Goal: Transaction & Acquisition: Download file/media

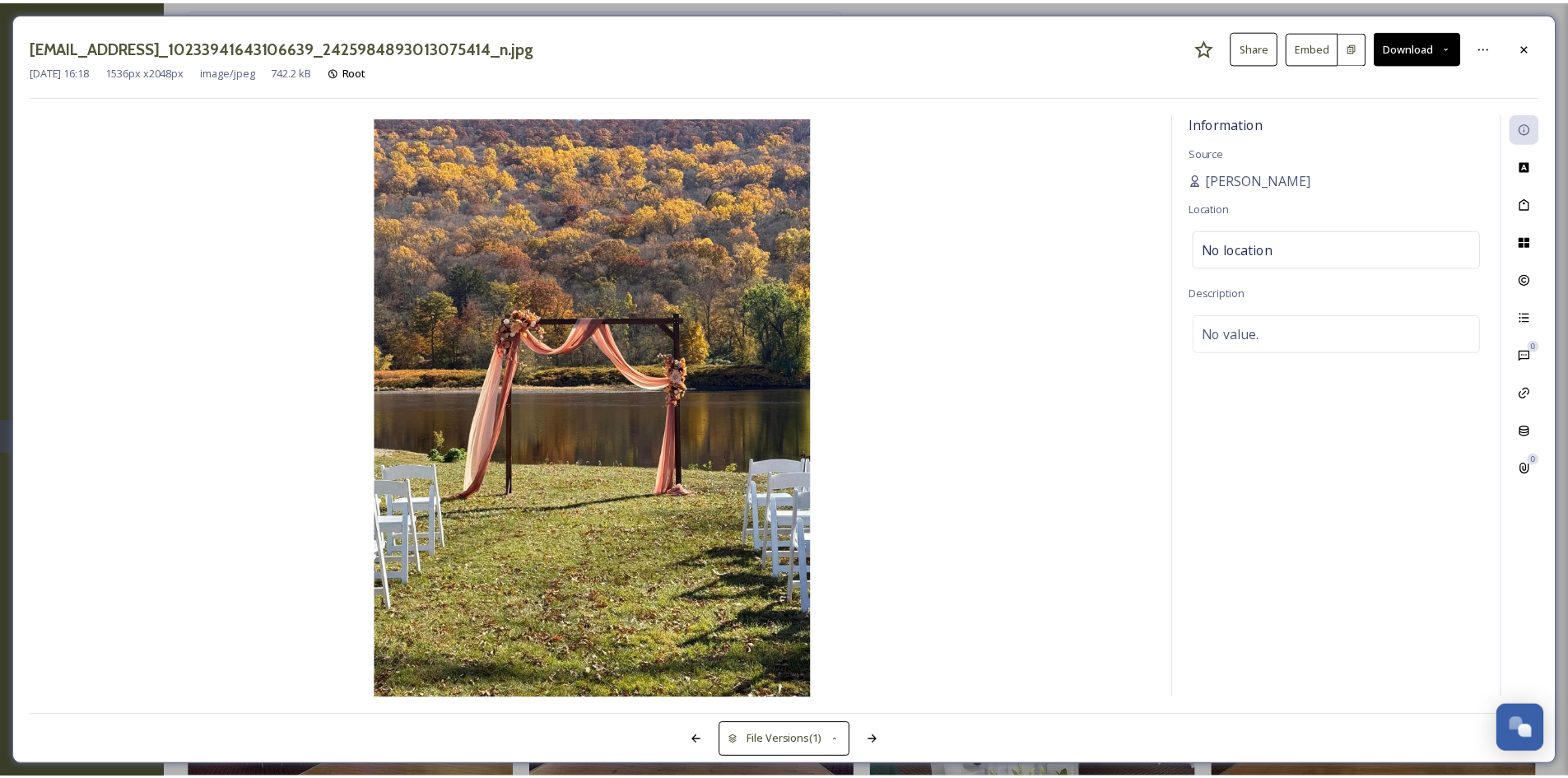
scroll to position [906, 0]
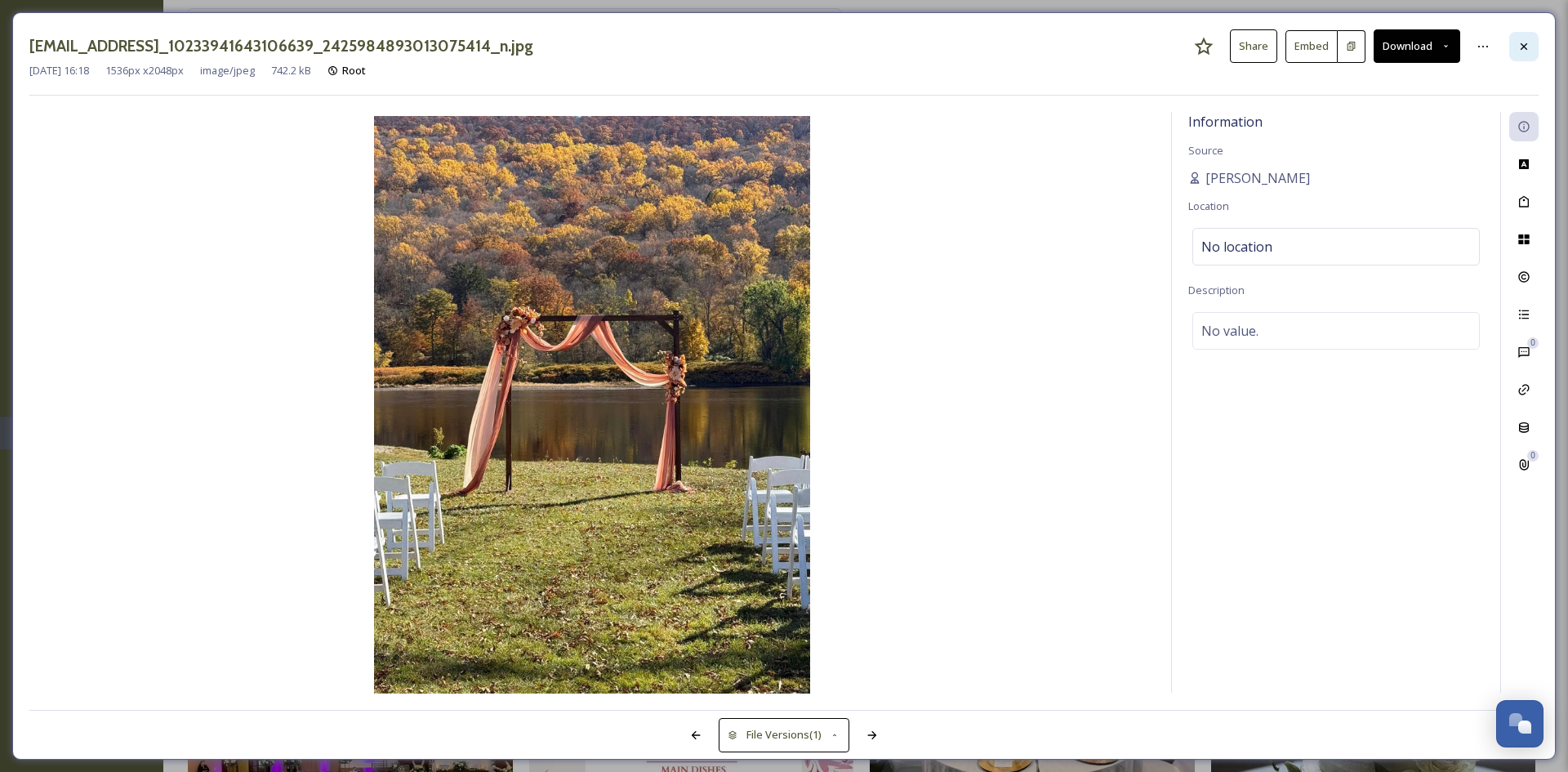
click at [1514, 42] on div at bounding box center [1524, 46] width 29 height 29
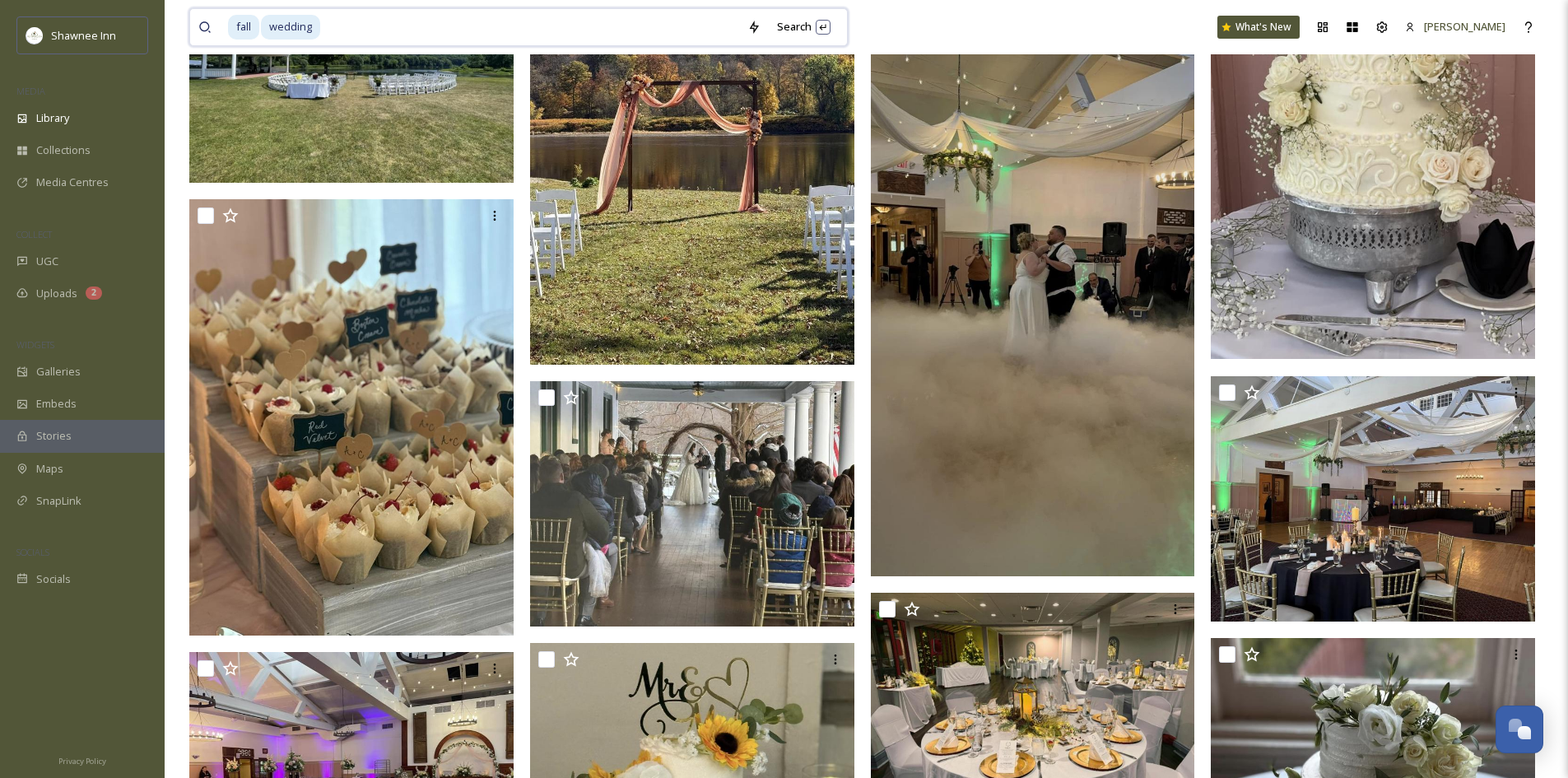
drag, startPoint x: 385, startPoint y: 12, endPoint x: 173, endPoint y: 11, distance: 212.0
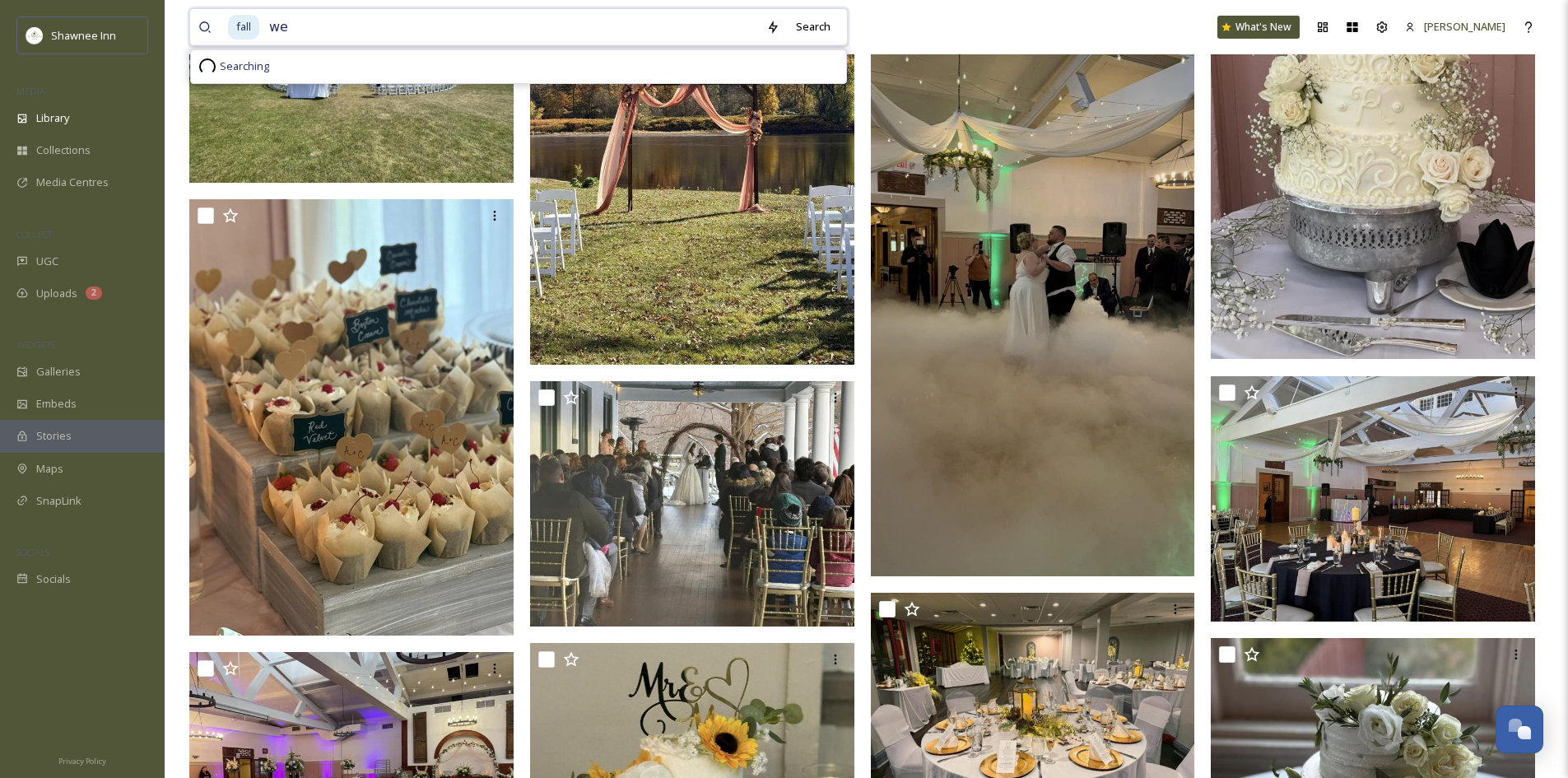
type input "w"
type input "f"
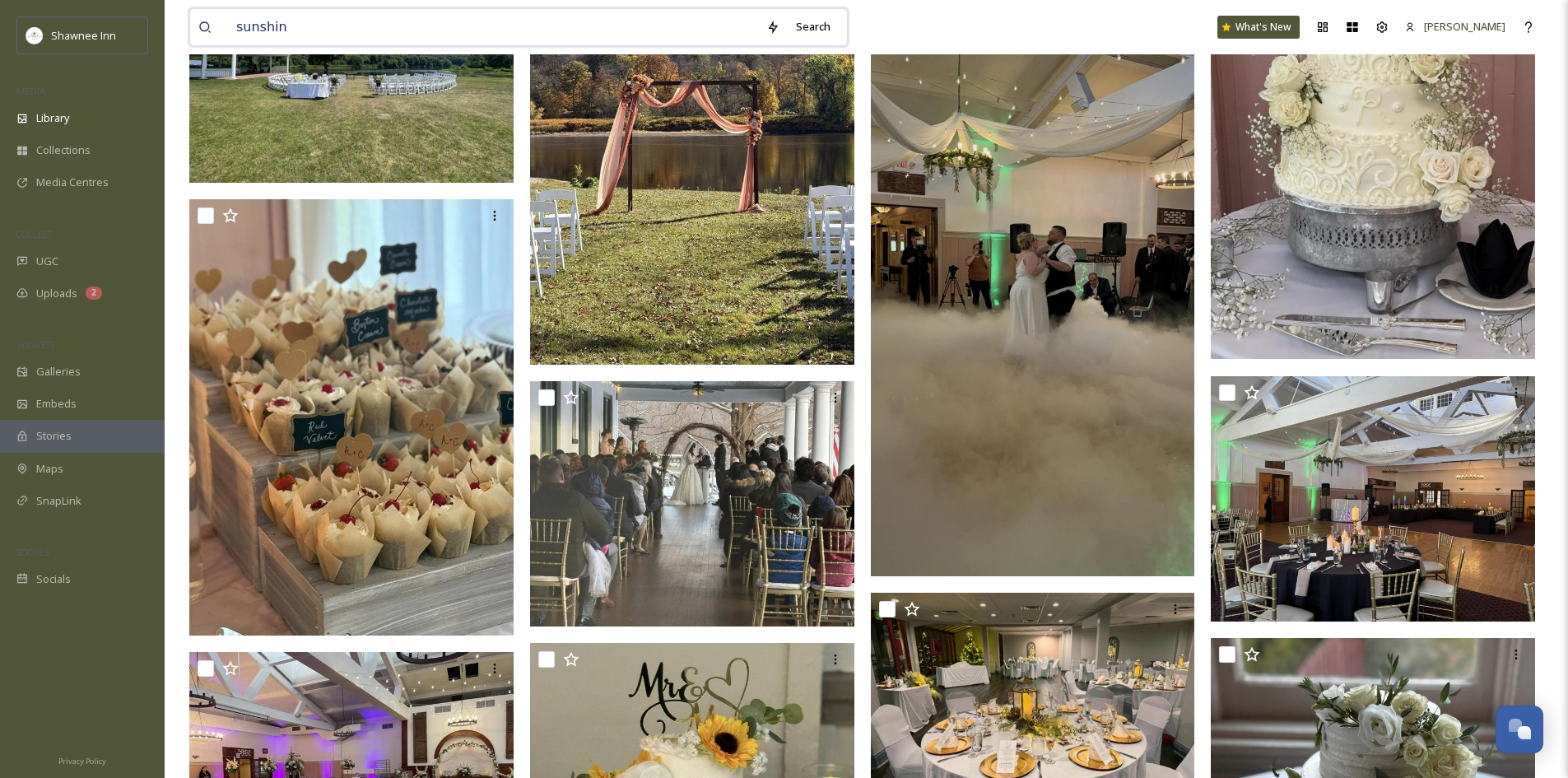
type input "sunshine"
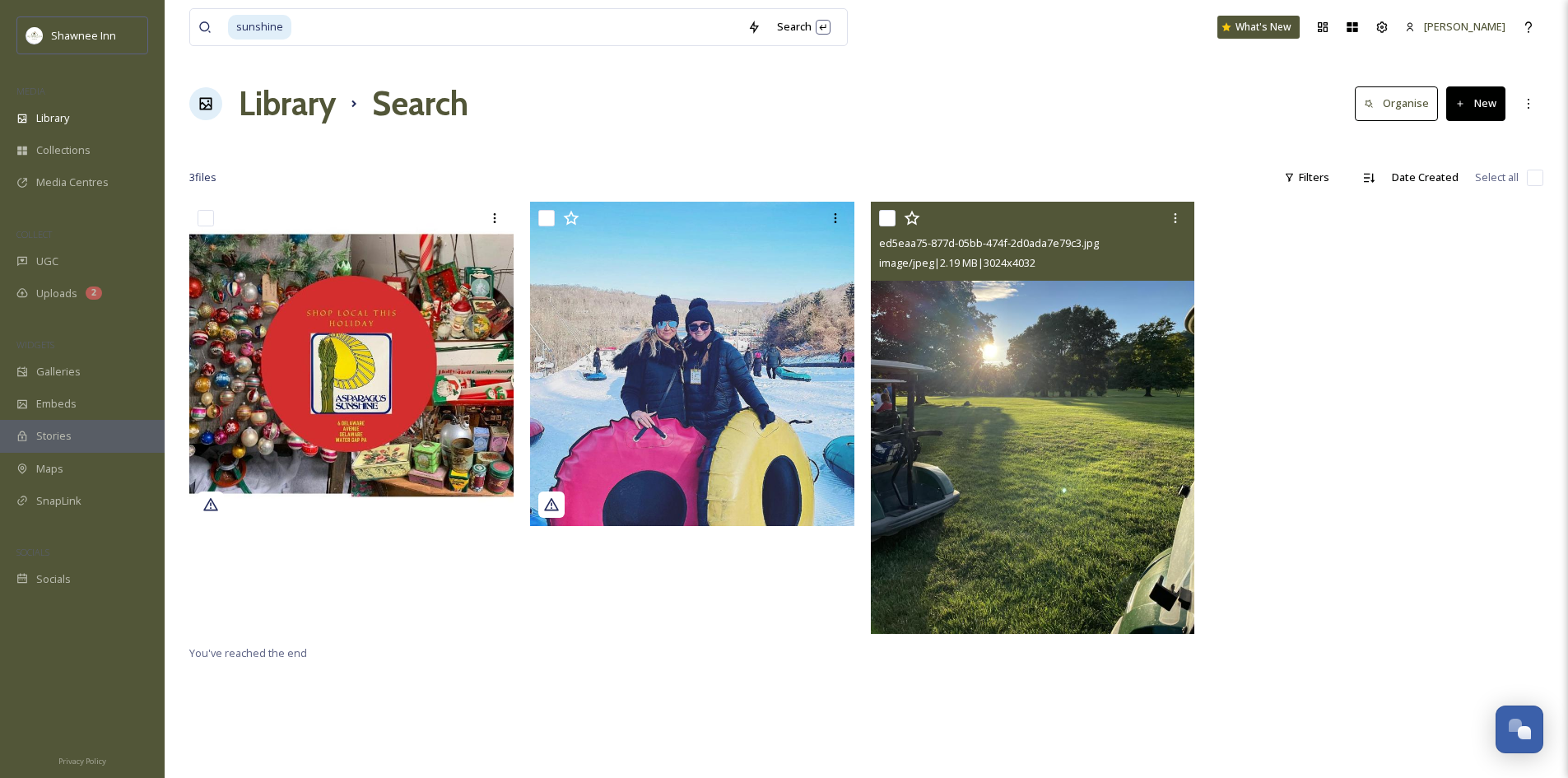
click at [907, 383] on img at bounding box center [1033, 417] width 325 height 432
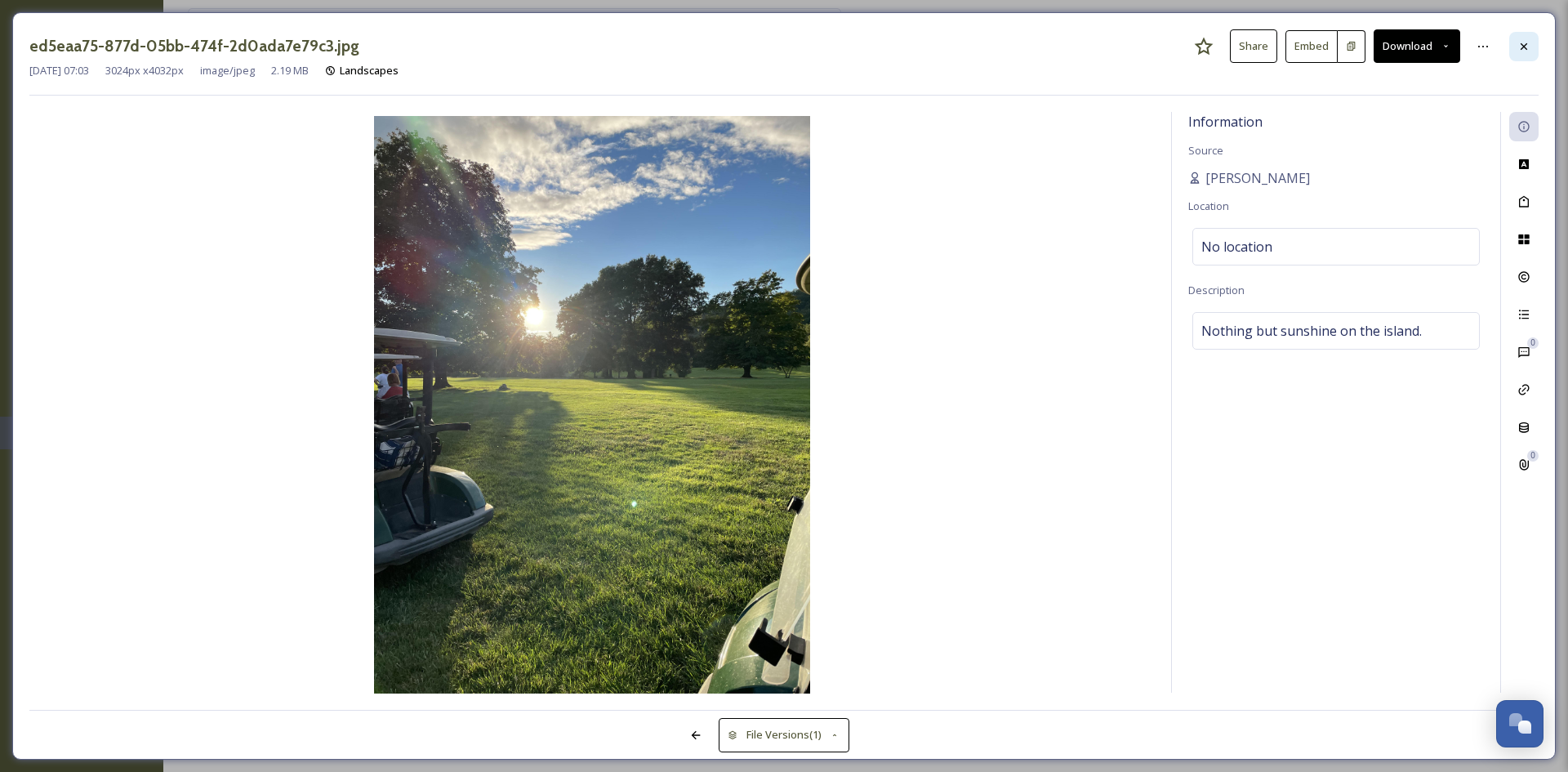
click at [1519, 36] on div at bounding box center [1524, 46] width 29 height 29
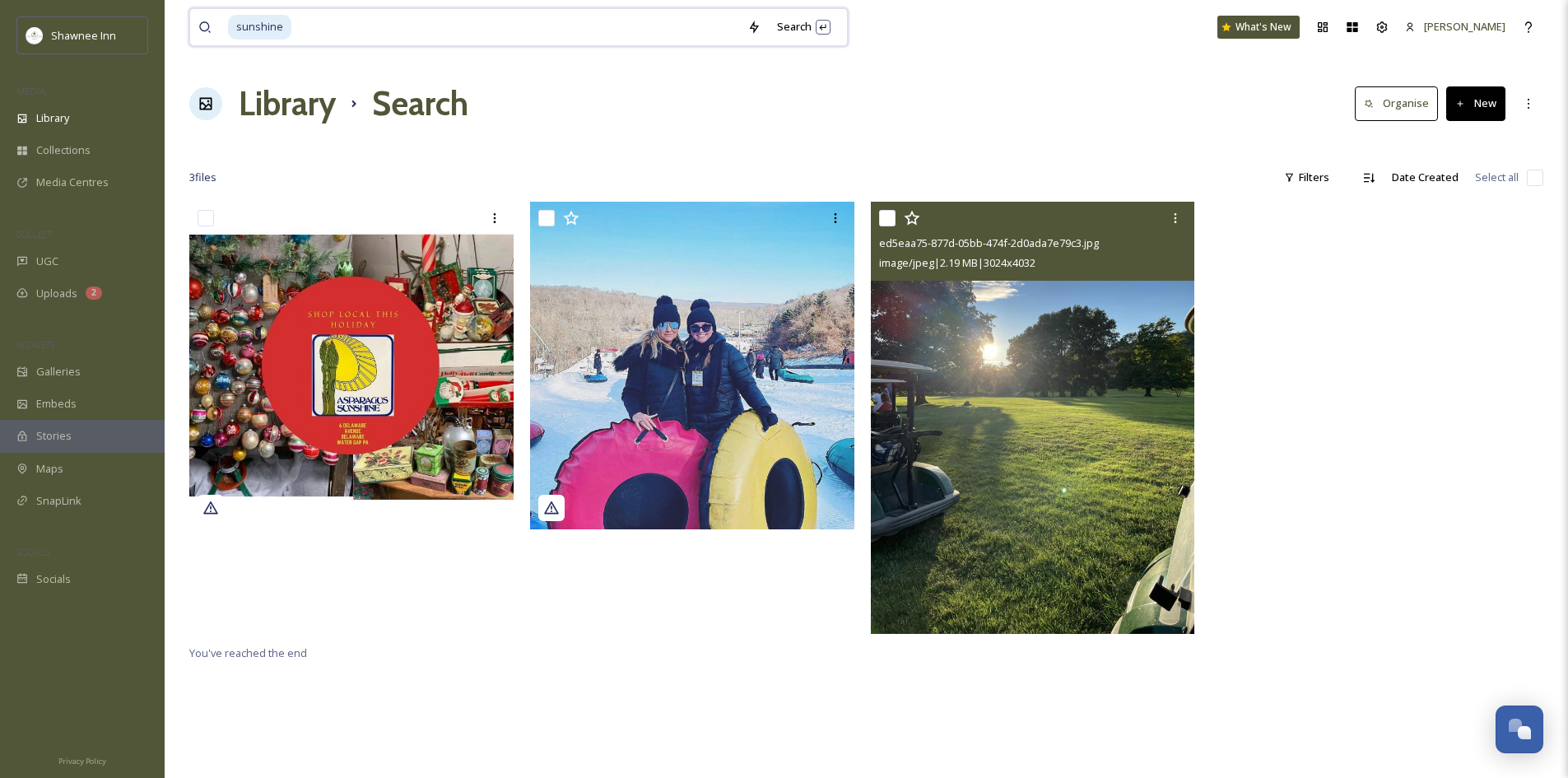
click at [440, 30] on input at bounding box center [517, 27] width 447 height 36
drag, startPoint x: 440, startPoint y: 30, endPoint x: 238, endPoint y: -7, distance: 205.4
click at [238, 0] on html "Shawnee Inn MEDIA Library Collections Media Centres COLLECT UGC Uploads 2 WIDGE…" at bounding box center [784, 490] width 1568 height 979
type input "s"
type input "golf course"
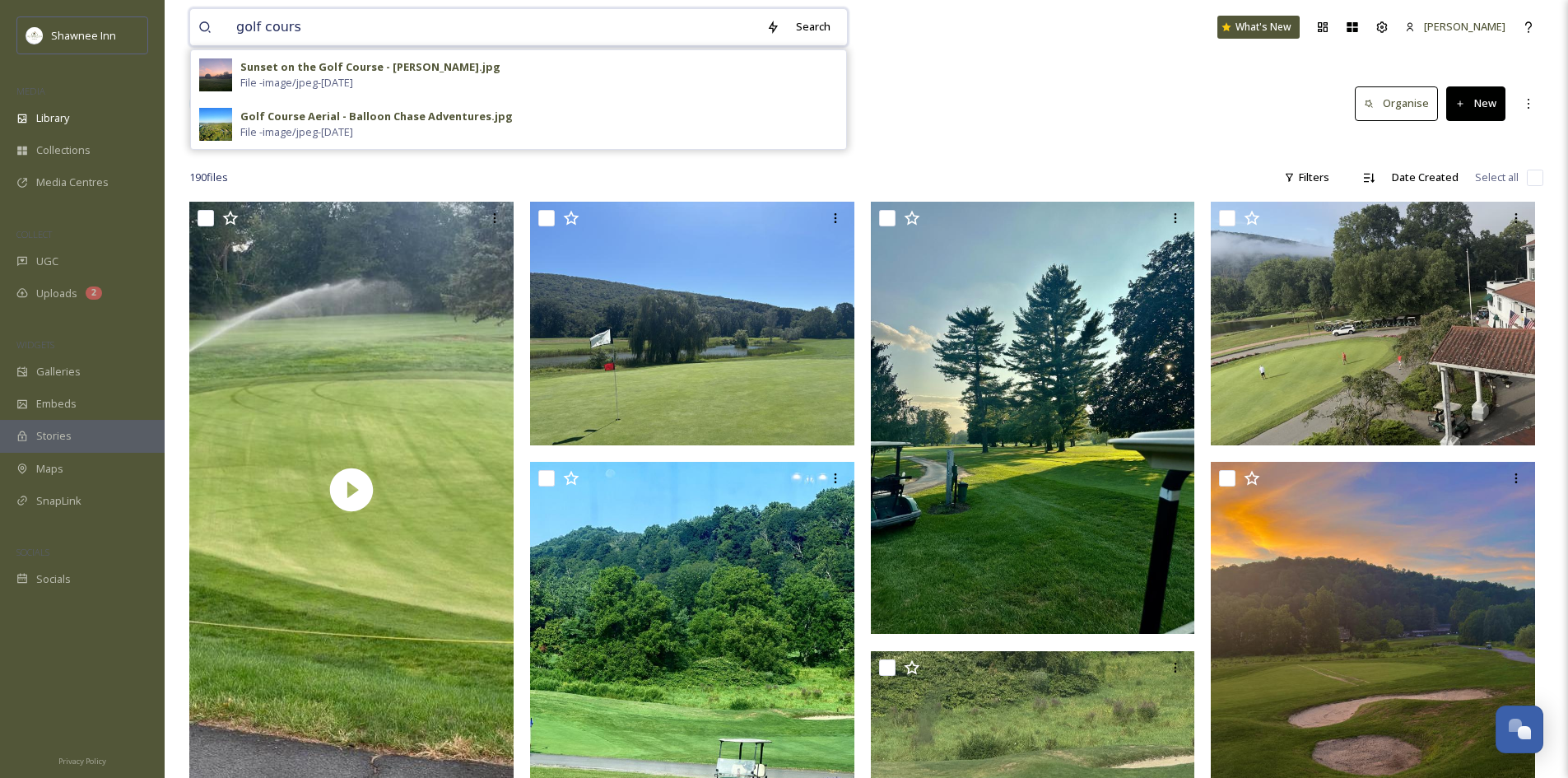
type input "golf course"
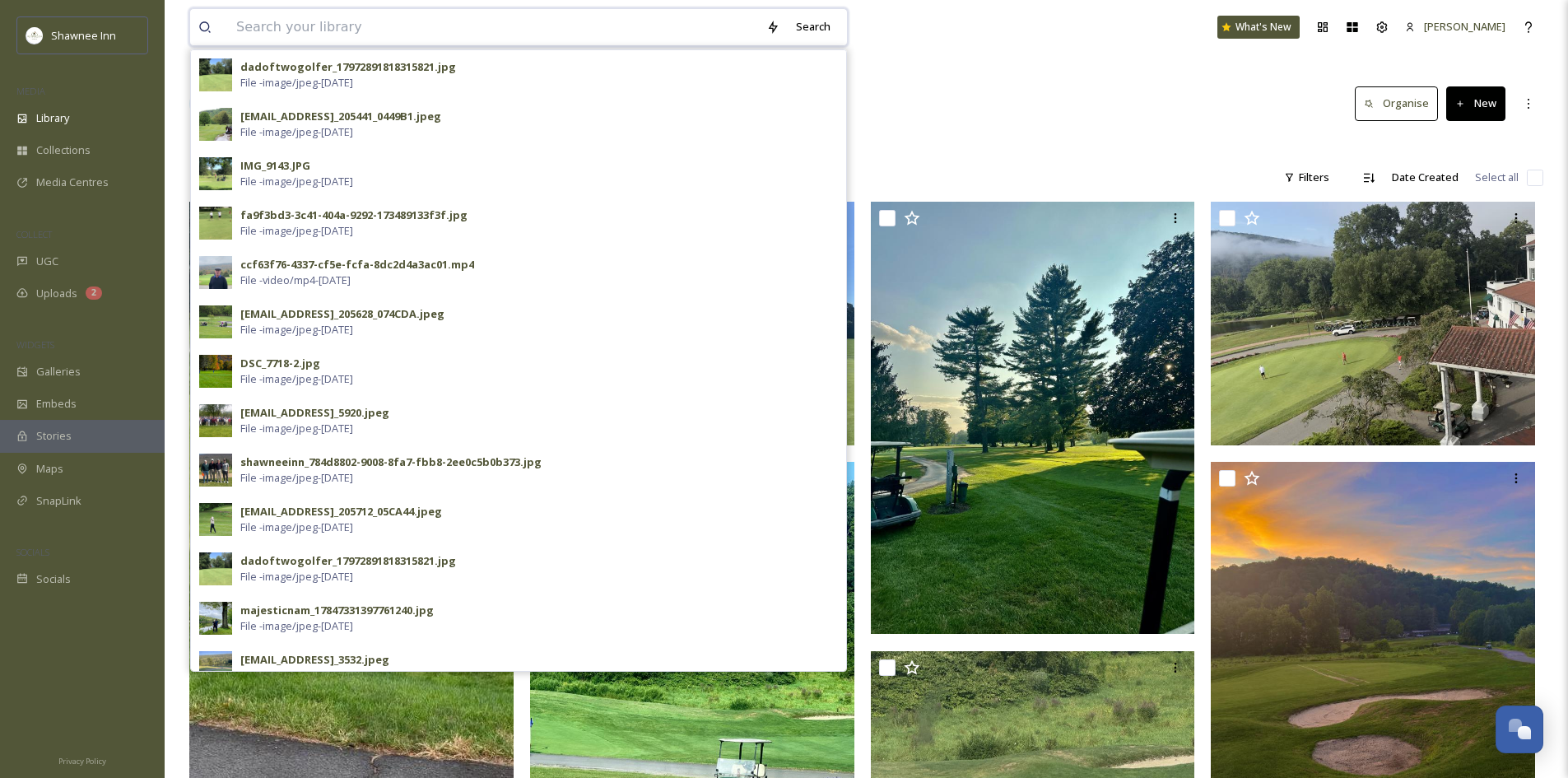
type input "golf cours"
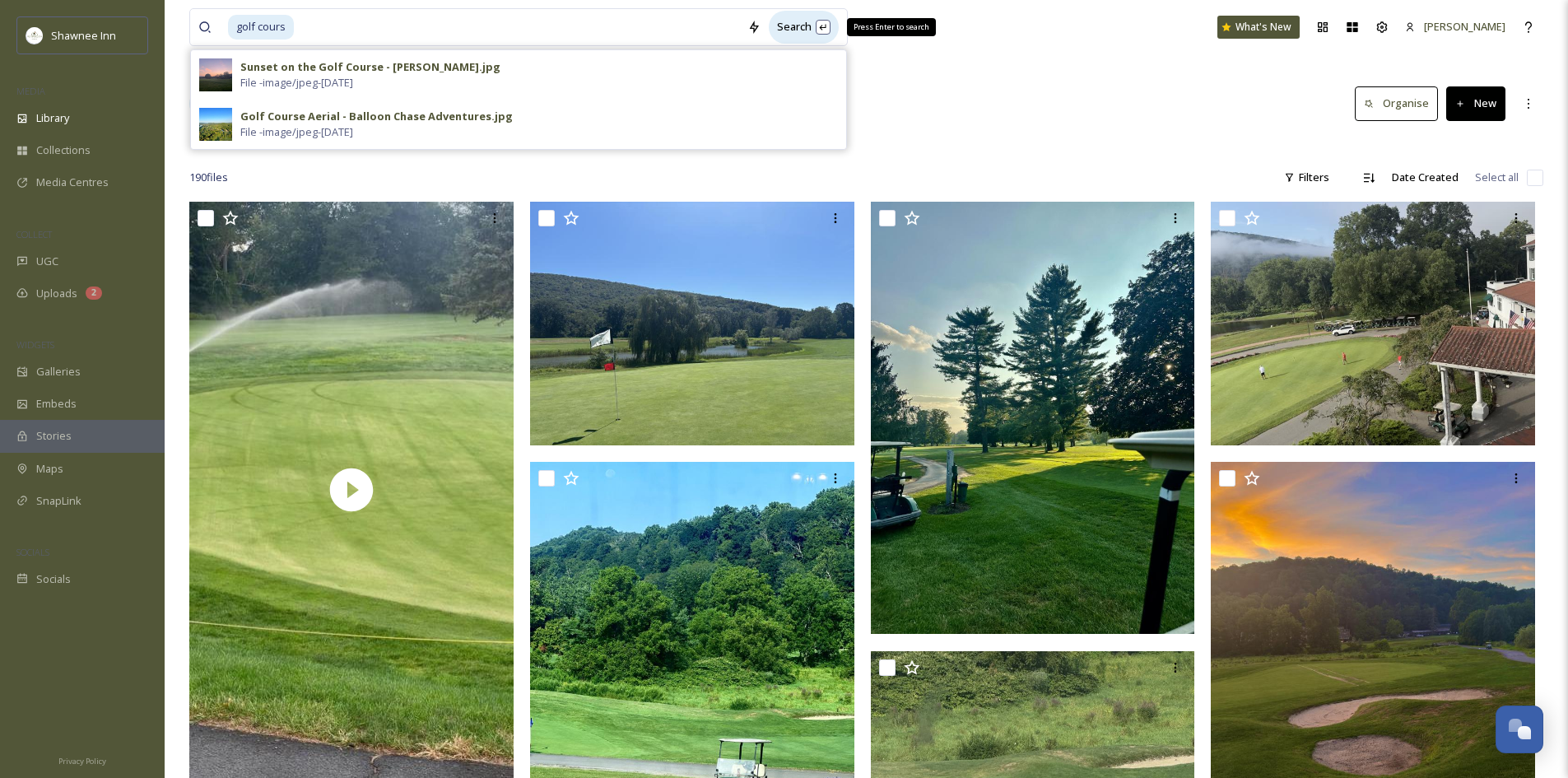
click at [825, 25] on div "Search Press Enter to search" at bounding box center [803, 27] width 70 height 32
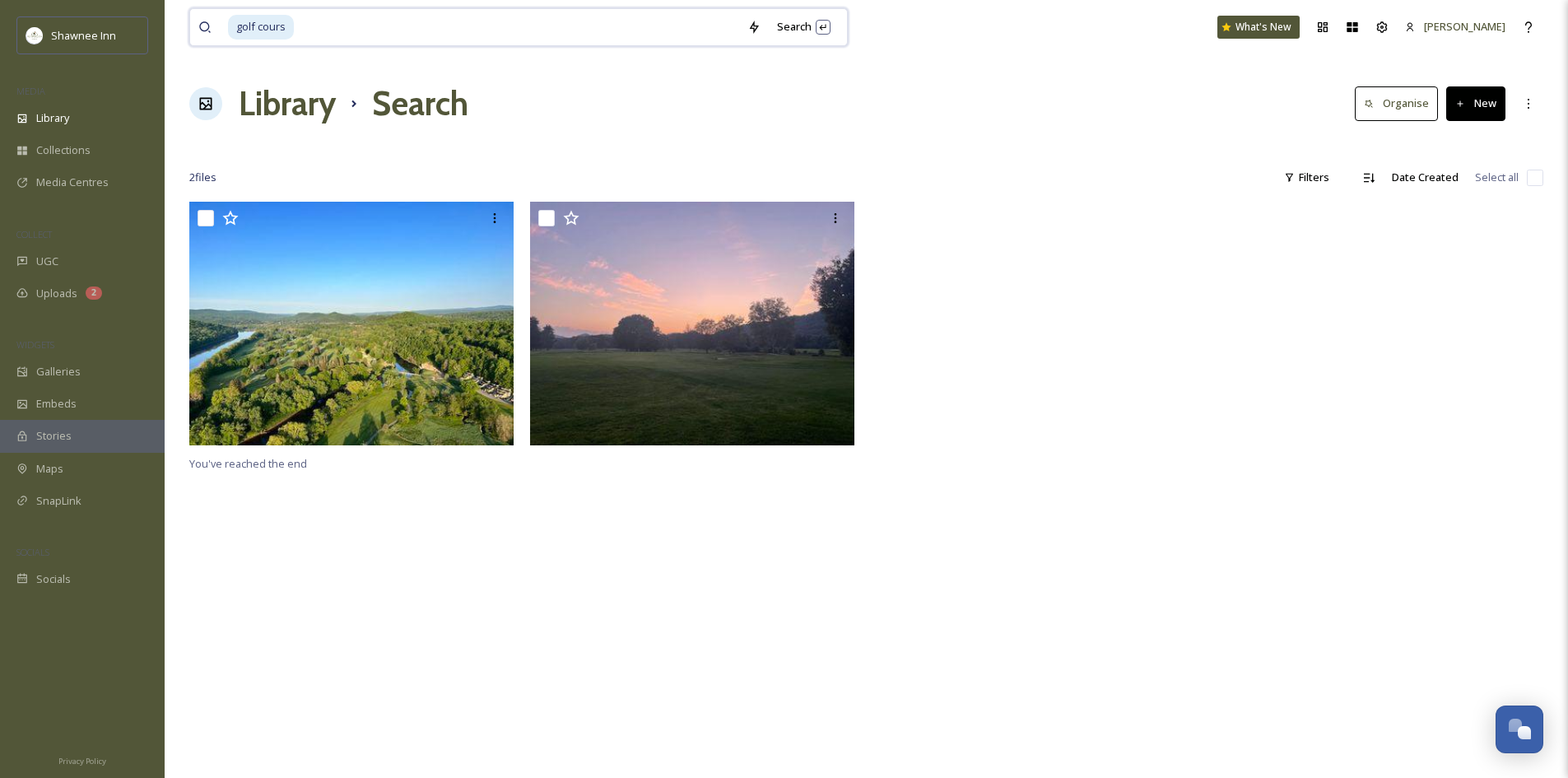
click at [288, 29] on span "golf cours" at bounding box center [261, 27] width 66 height 24
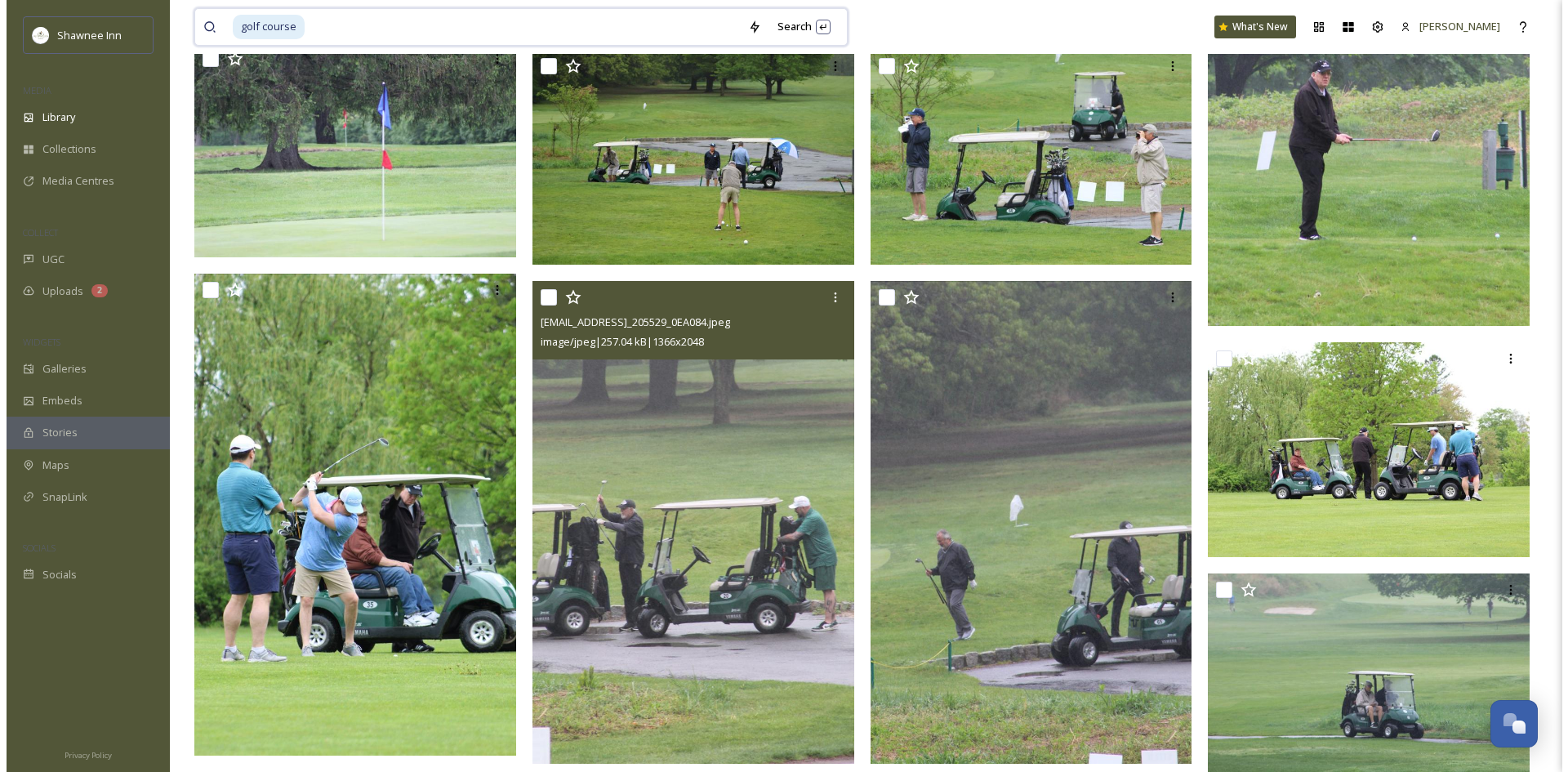
scroll to position [3267, 0]
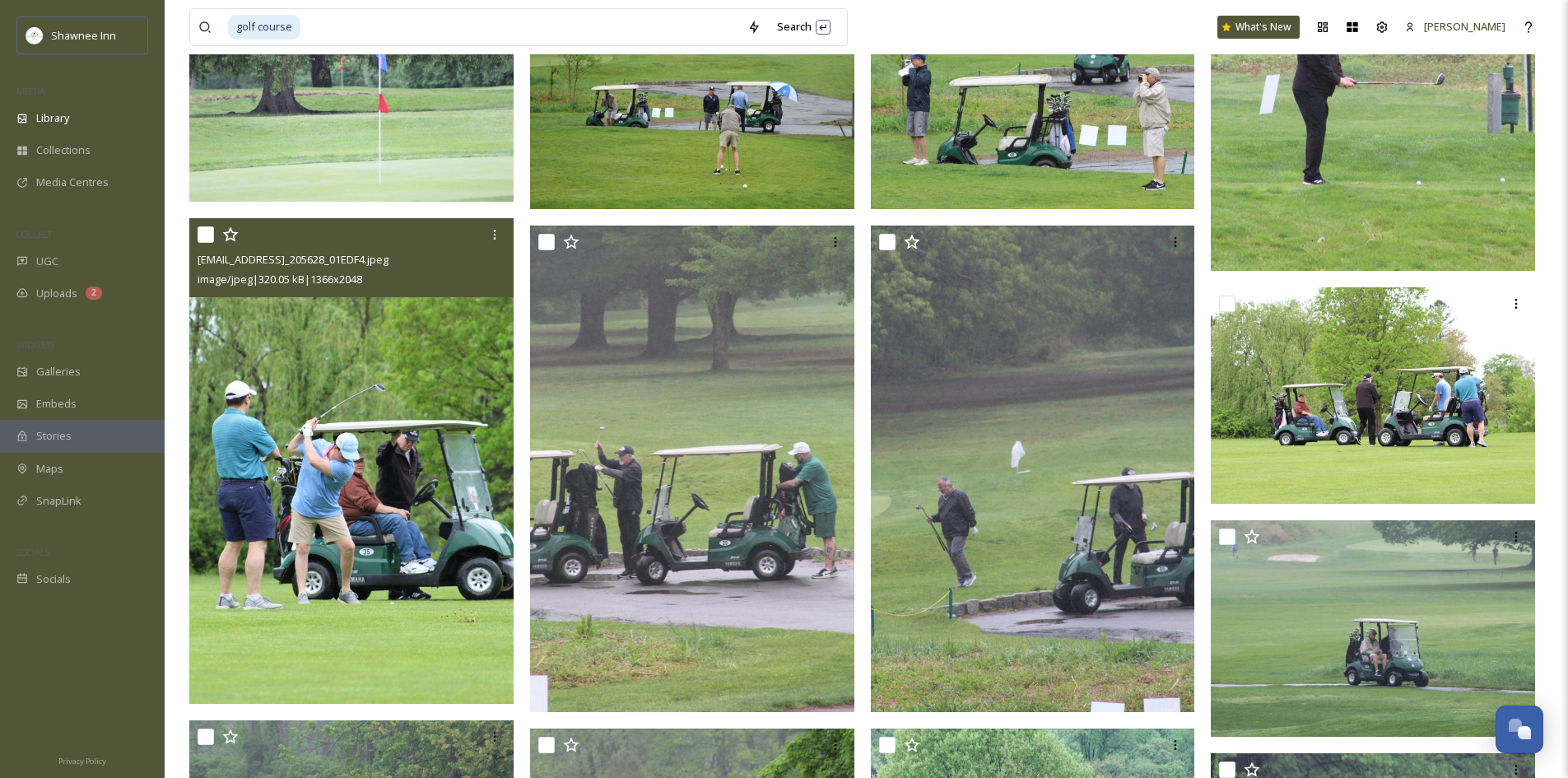
click at [293, 551] on img at bounding box center [352, 461] width 325 height 485
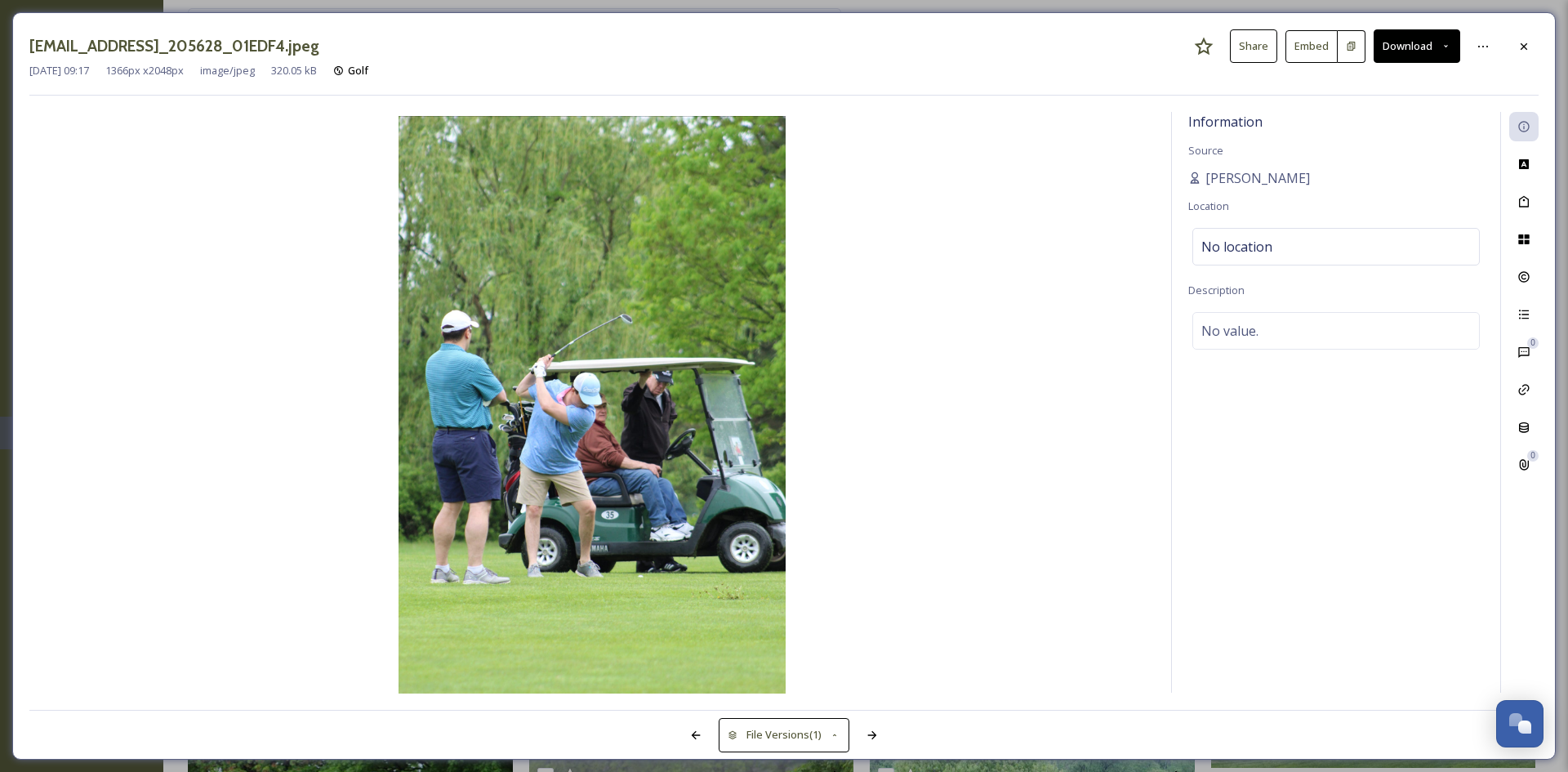
click at [1403, 41] on button "Download" at bounding box center [1416, 46] width 86 height 34
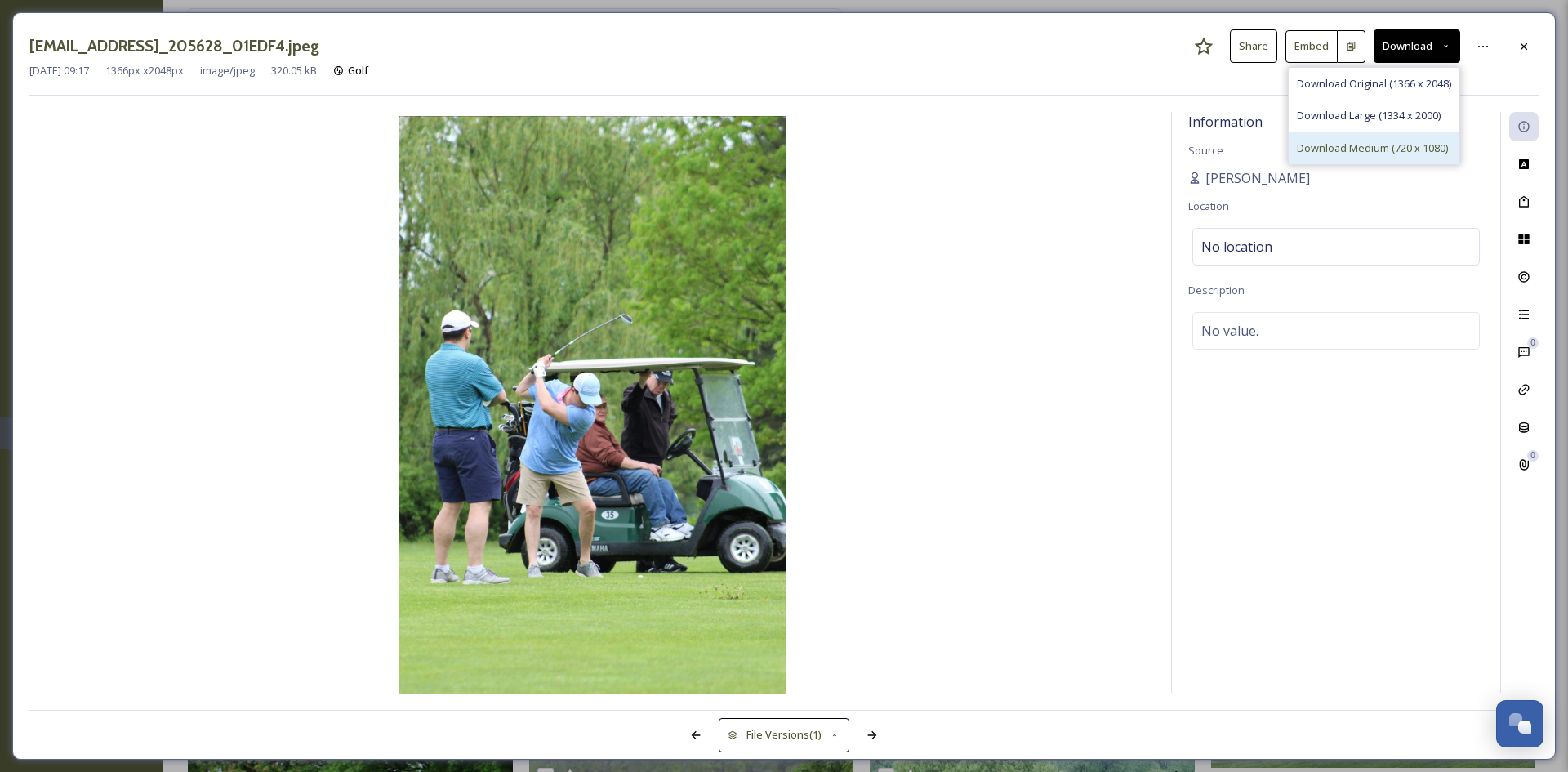
click at [1443, 142] on span "Download Medium (720 x 1080)" at bounding box center [1373, 148] width 151 height 15
